Goal: Information Seeking & Learning: Learn about a topic

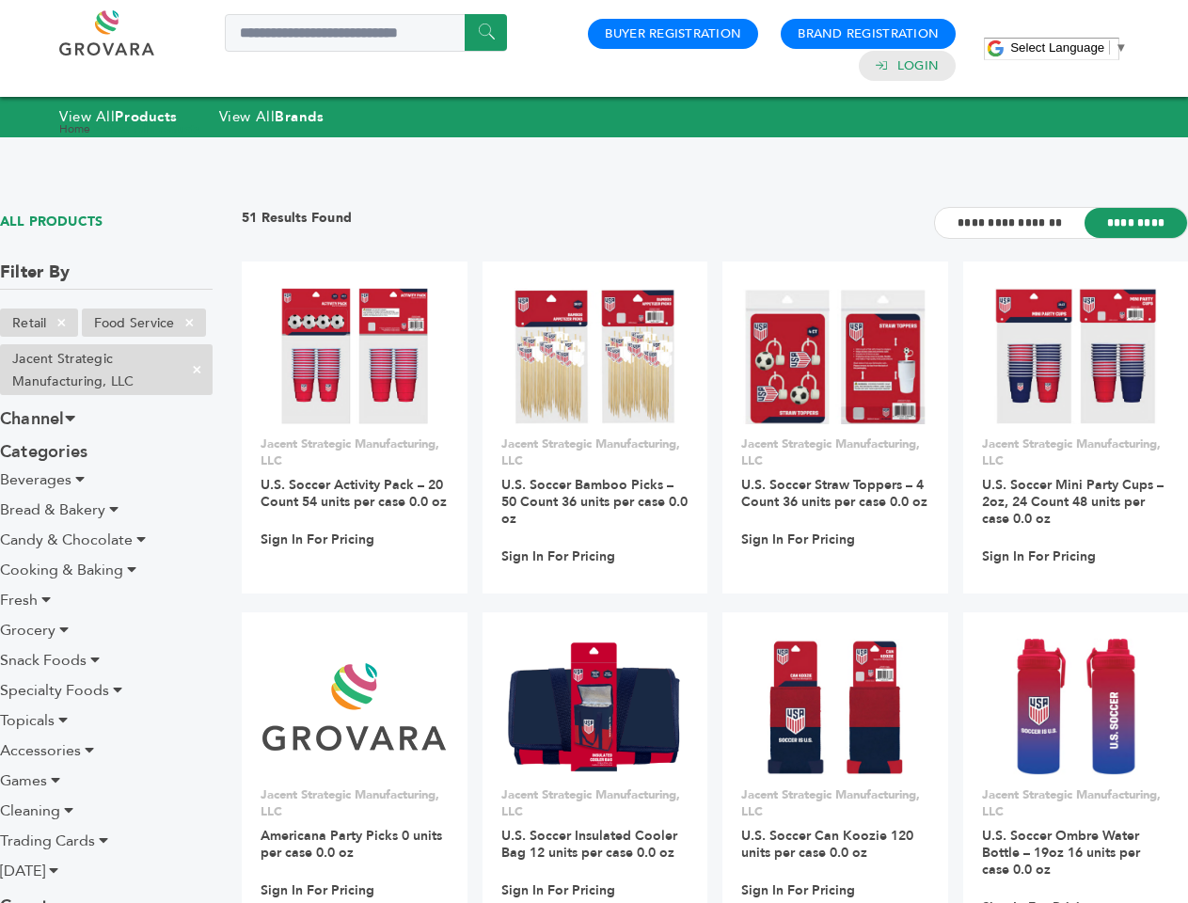
click at [1069, 47] on span "Select Language" at bounding box center [1057, 47] width 94 height 14
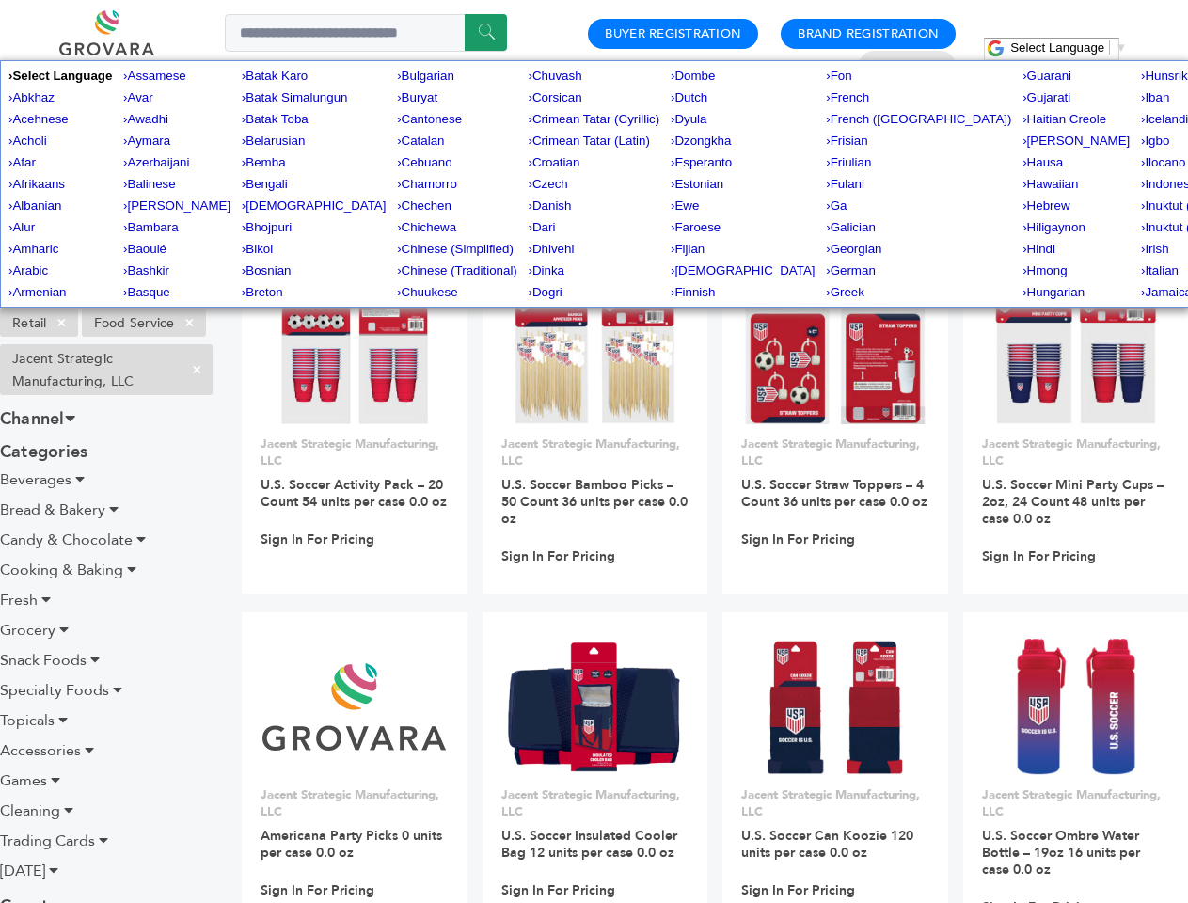
click at [62, 323] on span "×" at bounding box center [61, 322] width 31 height 23
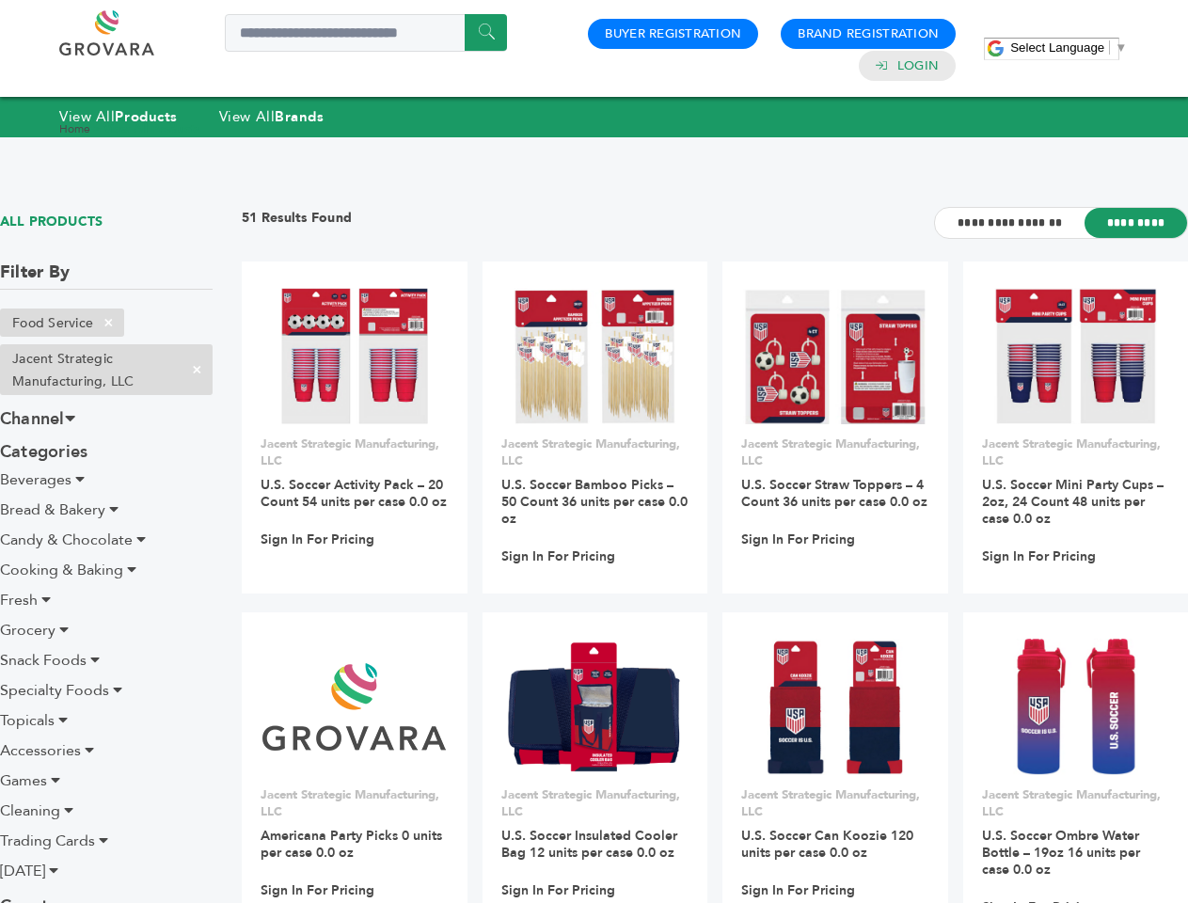
click at [190, 323] on ul "Retail × Food Service × Jacent Strategic Manufacturing, LLC ×" at bounding box center [106, 356] width 213 height 94
click at [197, 370] on span "×" at bounding box center [197, 369] width 31 height 23
